Goal: Use online tool/utility: Utilize a website feature to perform a specific function

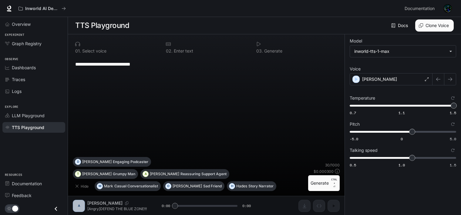
click at [274, 201] on div "**********" at bounding box center [206, 124] width 277 height 181
drag, startPoint x: 91, startPoint y: 65, endPoint x: 84, endPoint y: 64, distance: 7.3
click at [84, 64] on textarea "**********" at bounding box center [206, 64] width 262 height 7
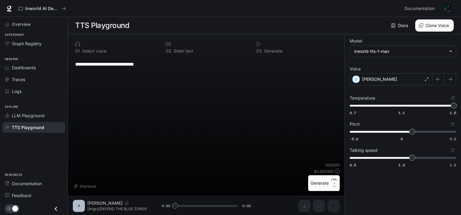
type textarea "**********"
click at [317, 184] on button "Generate CTRL + ⏎" at bounding box center [324, 183] width 32 height 16
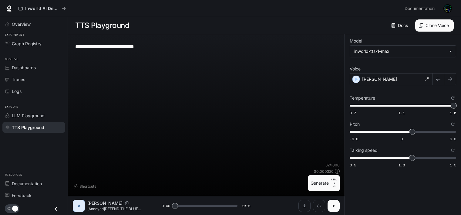
click at [334, 206] on icon "button" at bounding box center [333, 205] width 5 height 5
click at [335, 203] on icon "button" at bounding box center [333, 205] width 5 height 5
click at [299, 206] on button "Download audio" at bounding box center [304, 206] width 12 height 12
click at [319, 186] on body "**********" at bounding box center [230, 107] width 461 height 215
click at [320, 191] on div "**********" at bounding box center [206, 117] width 267 height 156
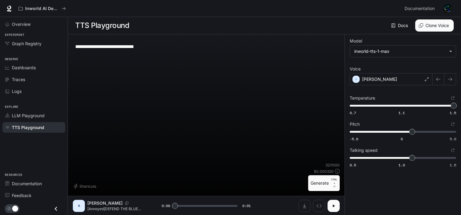
click at [316, 185] on button "Generate CTRL + ⏎" at bounding box center [324, 183] width 32 height 16
click at [331, 206] on icon "button" at bounding box center [333, 205] width 5 height 5
click at [332, 183] on p "CTRL +" at bounding box center [334, 180] width 6 height 7
click at [324, 187] on button "Generate CTRL + ⏎" at bounding box center [324, 183] width 32 height 16
type input "*"
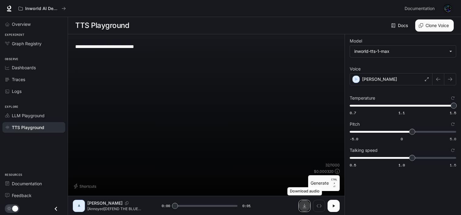
click at [301, 206] on button "Download audio" at bounding box center [304, 206] width 12 height 12
click at [136, 45] on textarea "**********" at bounding box center [206, 46] width 262 height 7
type textarea "**********"
click at [327, 184] on button "Generate CTRL + ⏎" at bounding box center [324, 183] width 32 height 16
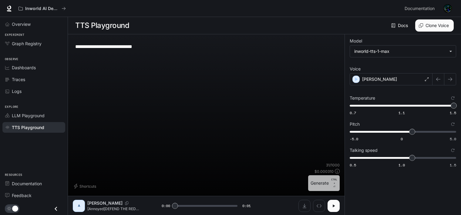
click at [319, 184] on button "Generate CTRL + ⏎" at bounding box center [324, 183] width 32 height 16
click at [316, 179] on button "Generate CTRL + ⏎" at bounding box center [324, 183] width 32 height 16
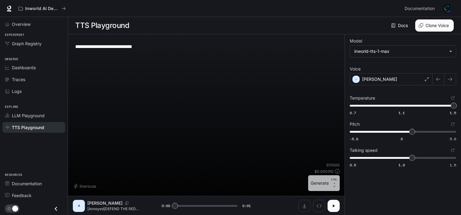
click at [310, 184] on button "Generate CTRL + ⏎" at bounding box center [324, 183] width 32 height 16
click at [328, 209] on button "button" at bounding box center [333, 206] width 12 height 12
click at [324, 184] on button "Generate CTRL + ⏎" at bounding box center [324, 183] width 32 height 16
click at [326, 183] on button "Generate CTRL + ⏎" at bounding box center [324, 183] width 32 height 16
click at [337, 207] on button "button" at bounding box center [333, 206] width 12 height 12
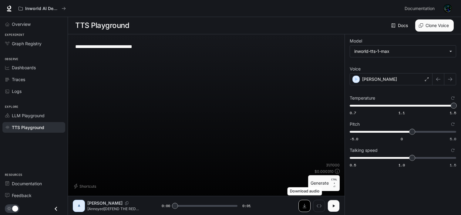
click at [306, 202] on button "Download audio" at bounding box center [304, 206] width 12 height 12
click at [325, 181] on button "Generate CTRL + ⏎" at bounding box center [324, 183] width 32 height 16
click at [324, 183] on button "Generate CTRL + ⏎" at bounding box center [324, 183] width 32 height 16
click at [309, 188] on button "Generate CTRL + ⏎" at bounding box center [324, 183] width 32 height 16
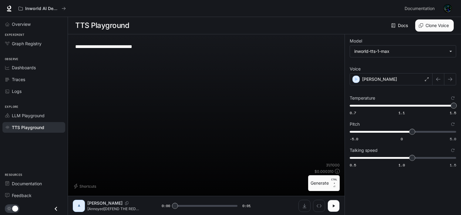
click at [323, 185] on button "Generate CTRL + ⏎" at bounding box center [324, 183] width 32 height 16
click at [319, 188] on button "Generate CTRL + ⏎" at bounding box center [324, 183] width 32 height 16
click at [321, 179] on button "Generate CTRL + ⏎" at bounding box center [324, 183] width 32 height 16
click at [329, 177] on button "Generate CTRL + ⏎" at bounding box center [324, 183] width 32 height 16
click at [317, 190] on button "Generate CTRL + ⏎" at bounding box center [324, 183] width 32 height 16
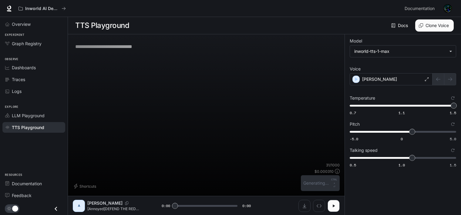
click at [319, 182] on div "31 / 1000 $ 0.000310 Generating... CTRL + ⏎" at bounding box center [320, 176] width 39 height 29
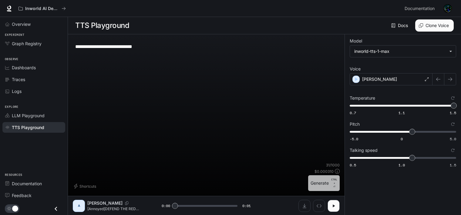
click at [326, 184] on button "Generate CTRL + ⏎" at bounding box center [324, 183] width 32 height 16
click at [310, 185] on button "Generate CTRL + ⏎" at bounding box center [324, 183] width 32 height 16
click at [318, 180] on button "Generate CTRL + ⏎" at bounding box center [324, 183] width 32 height 16
click at [306, 206] on icon "Download audio" at bounding box center [304, 205] width 5 height 5
click at [313, 186] on button "Generate CTRL + ⏎" at bounding box center [324, 183] width 32 height 16
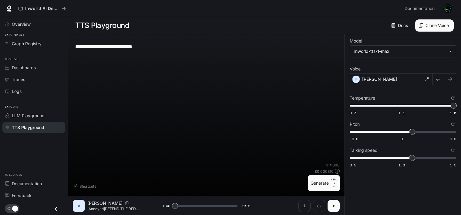
click at [332, 208] on button "button" at bounding box center [333, 206] width 12 height 12
click at [303, 203] on icon "Download audio" at bounding box center [304, 205] width 5 height 5
click at [319, 180] on button "Generate CTRL + ⏎" at bounding box center [324, 183] width 32 height 16
click at [325, 186] on button "Generate CTRL + ⏎" at bounding box center [324, 183] width 32 height 16
click at [337, 205] on button "button" at bounding box center [333, 206] width 12 height 12
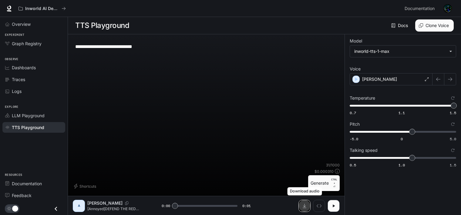
click at [304, 205] on icon "Download audio" at bounding box center [305, 205] width 4 height 4
click at [312, 182] on button "Generate CTRL + ⏎" at bounding box center [324, 183] width 32 height 16
click at [317, 178] on button "Generate CTRL + ⏎" at bounding box center [324, 183] width 32 height 16
type input "*"
click at [304, 206] on icon "Download audio" at bounding box center [305, 205] width 4 height 4
